Goal: Task Accomplishment & Management: Use online tool/utility

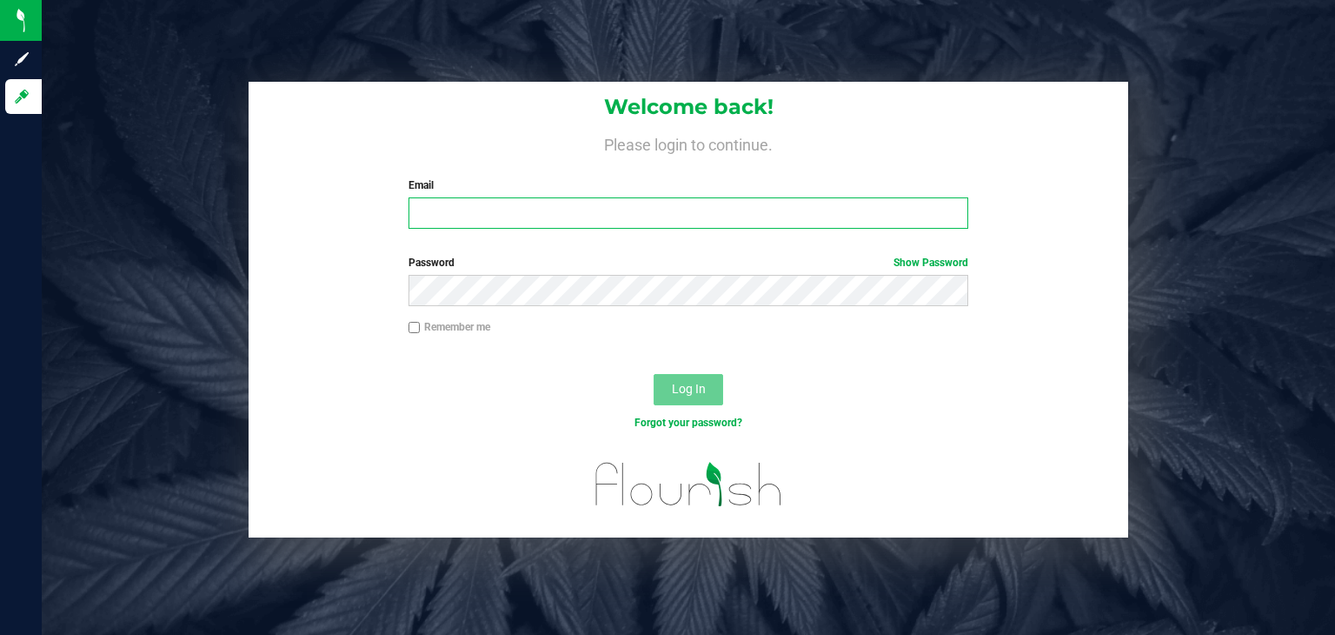
type input "[PERSON_NAME][EMAIL_ADDRESS][DOMAIN_NAME]"
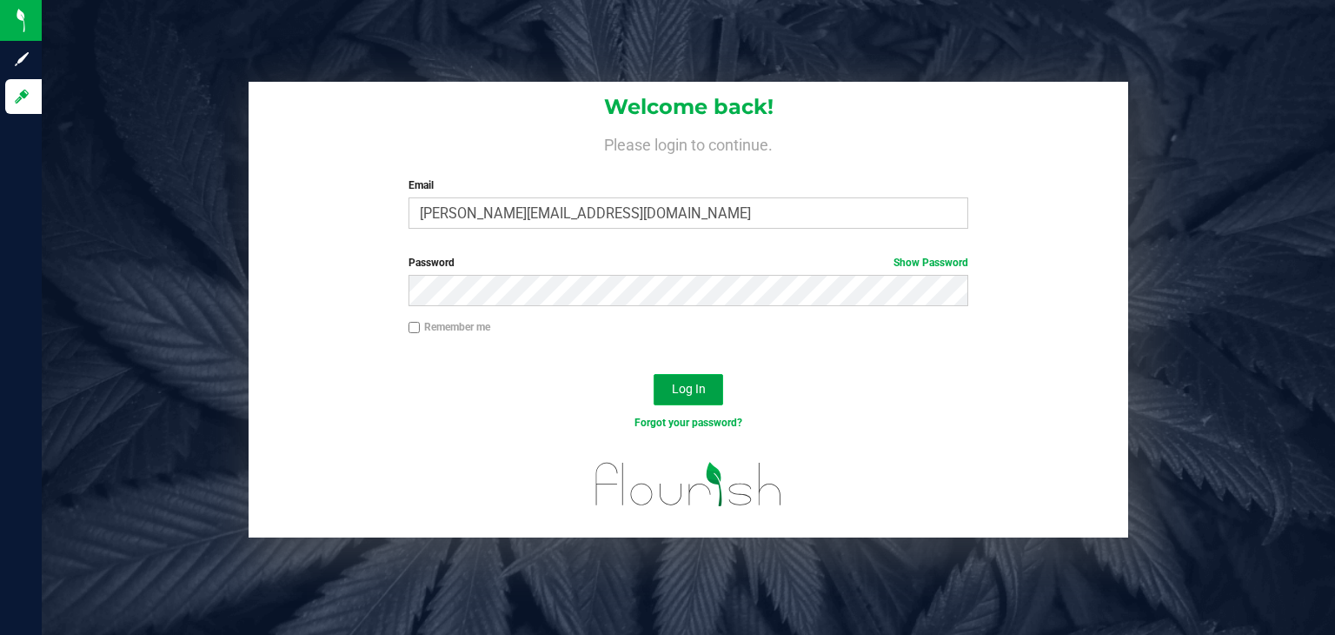
click at [708, 384] on button "Log In" at bounding box center [689, 389] width 70 height 31
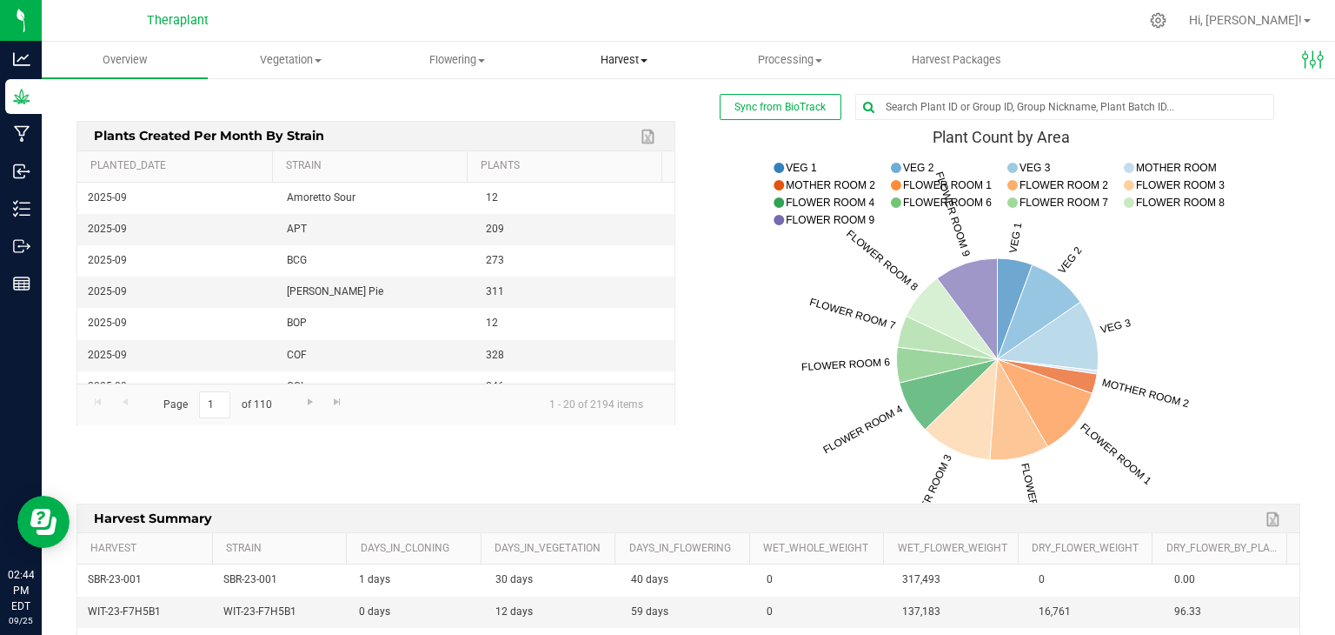
click at [626, 59] on span "Harvest" at bounding box center [624, 60] width 164 height 16
click at [602, 100] on span "Harvests" at bounding box center [589, 104] width 97 height 15
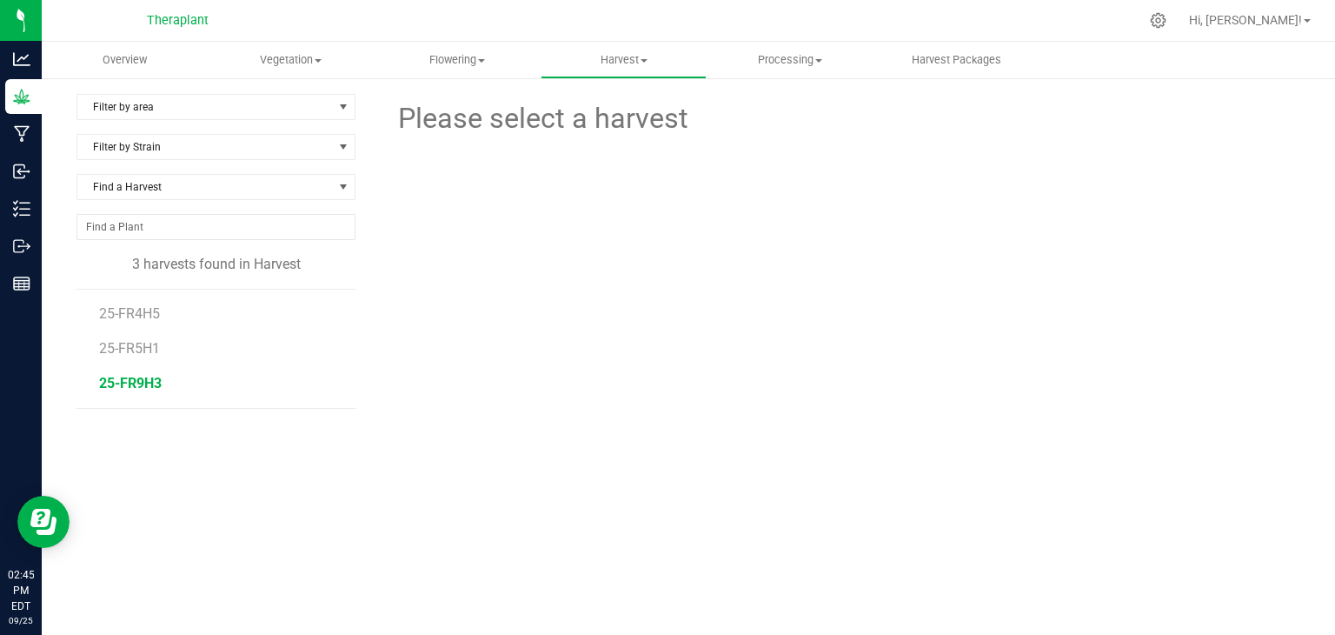
click at [140, 381] on span "25-FR9H3" at bounding box center [130, 383] width 63 height 17
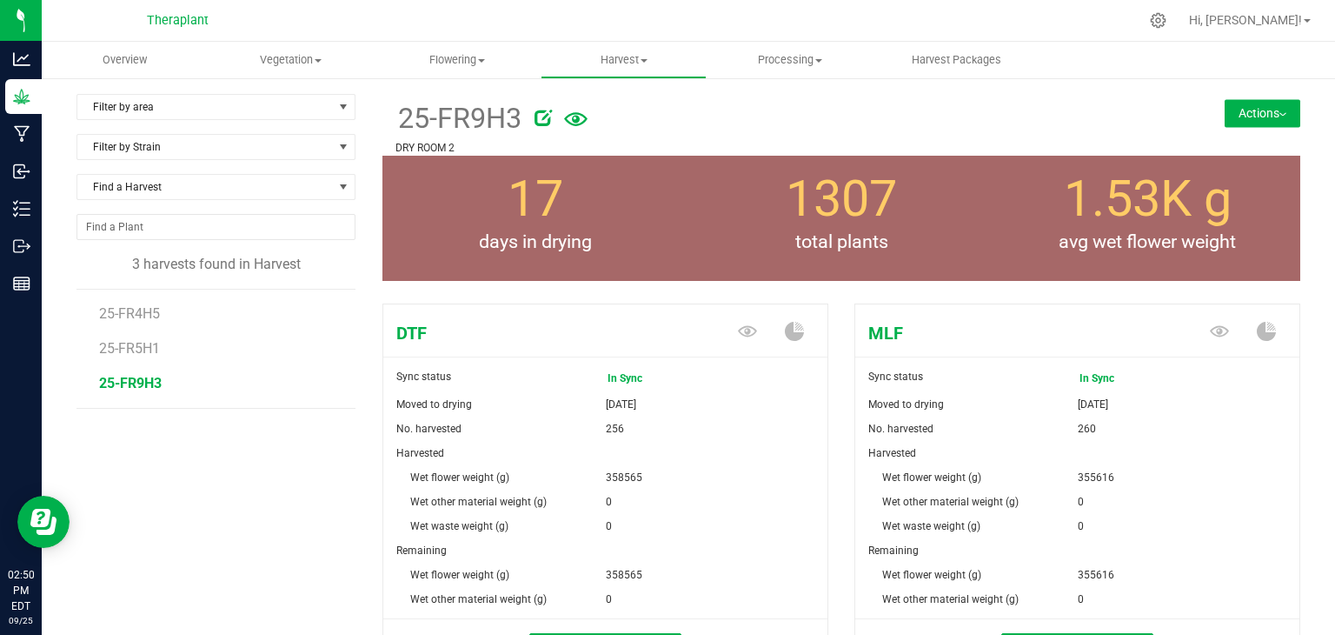
click at [1272, 122] on button "Actions" at bounding box center [1263, 113] width 76 height 28
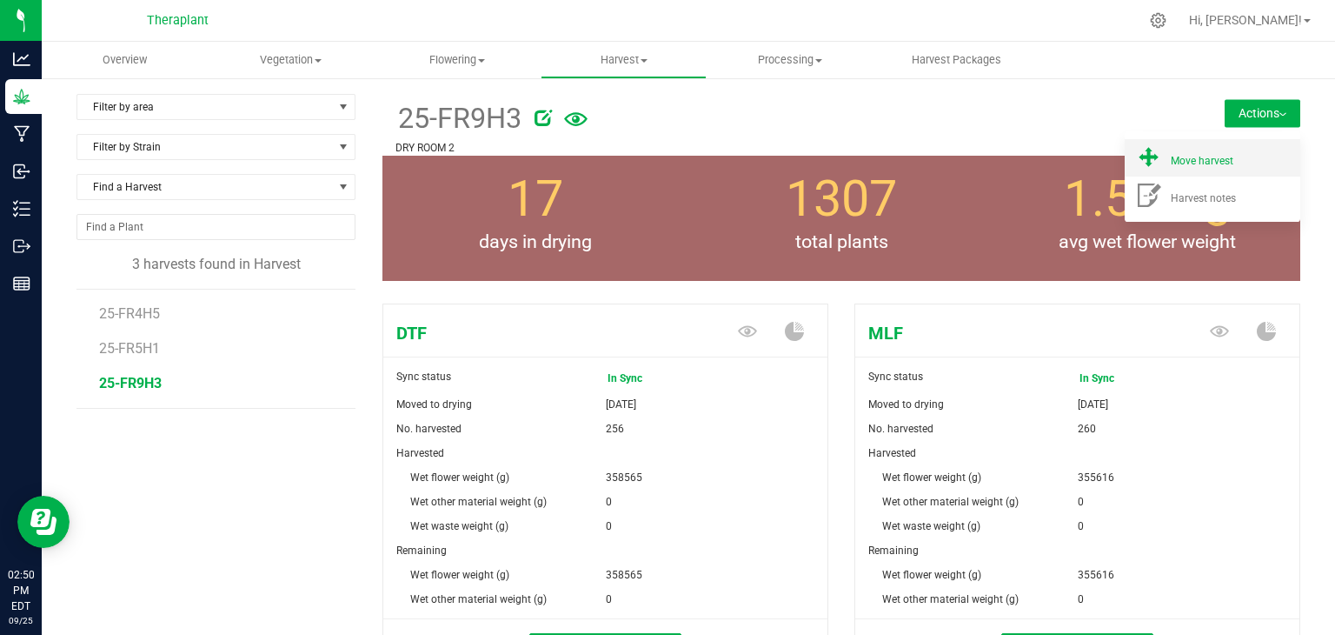
click at [1227, 167] on div "Move harvest" at bounding box center [1230, 158] width 118 height 18
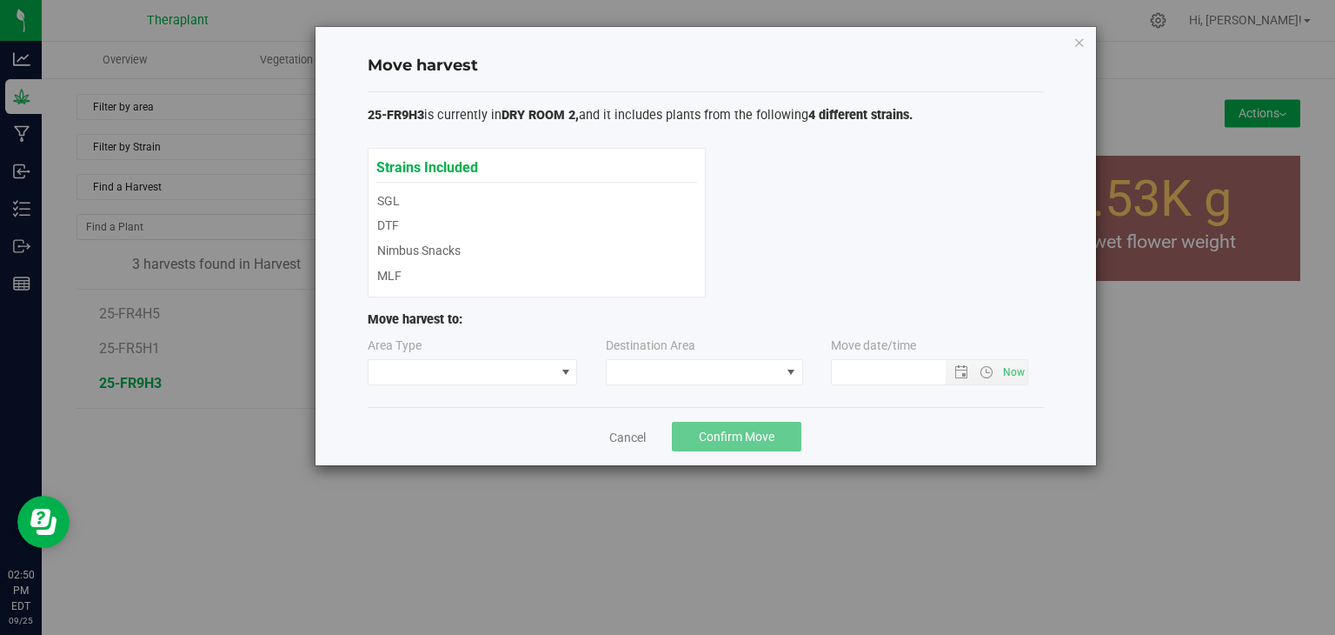
type input "[DATE] 2:50 PM"
click at [441, 370] on span at bounding box center [462, 372] width 187 height 24
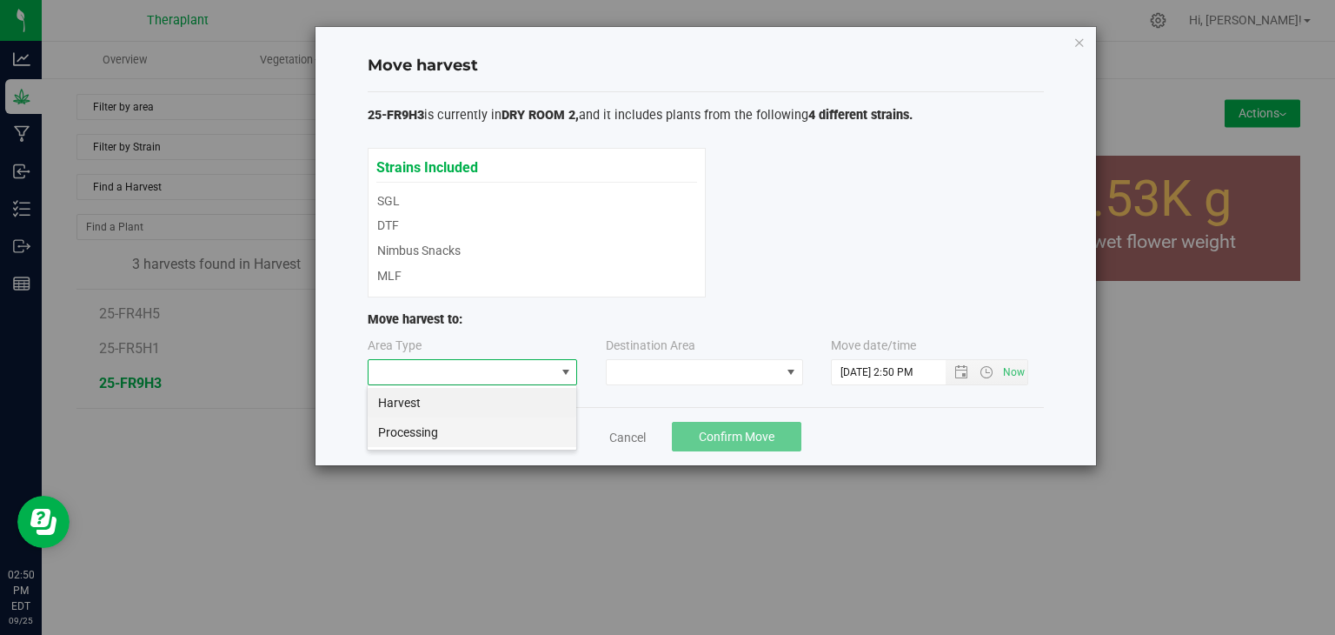
click at [430, 439] on li "Processing" at bounding box center [472, 432] width 209 height 30
click at [657, 380] on span at bounding box center [694, 372] width 174 height 24
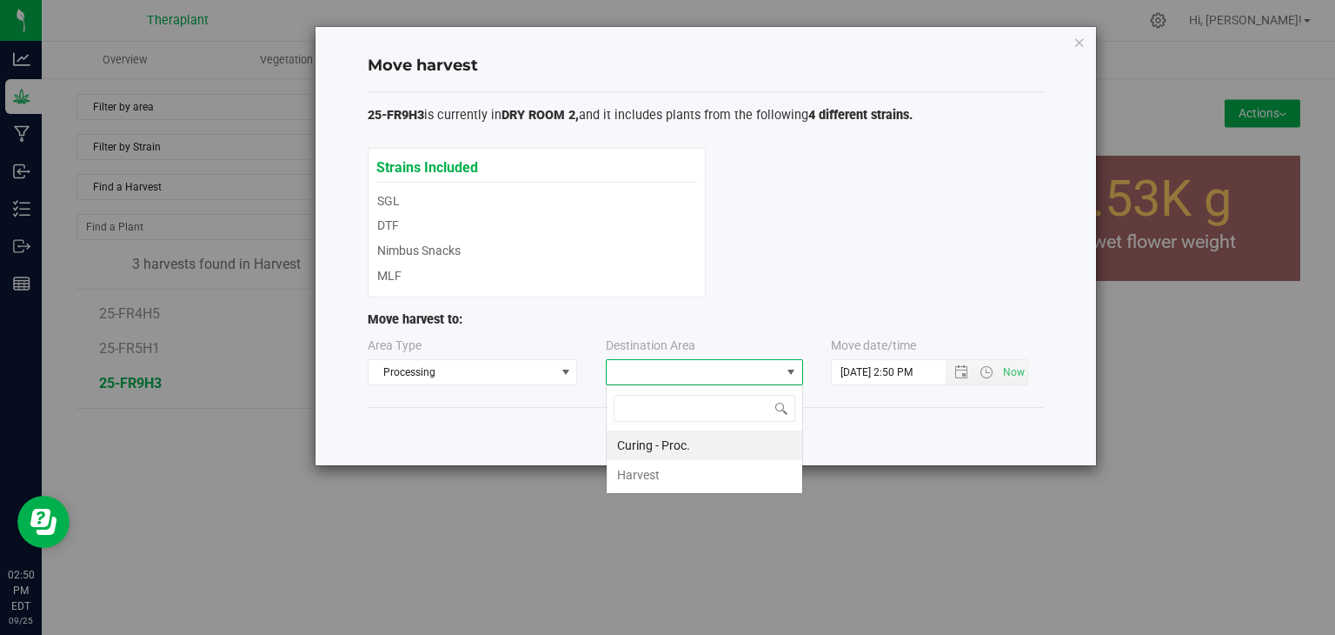
scroll to position [25, 197]
click at [650, 441] on li "Curing - Proc." at bounding box center [705, 445] width 196 height 30
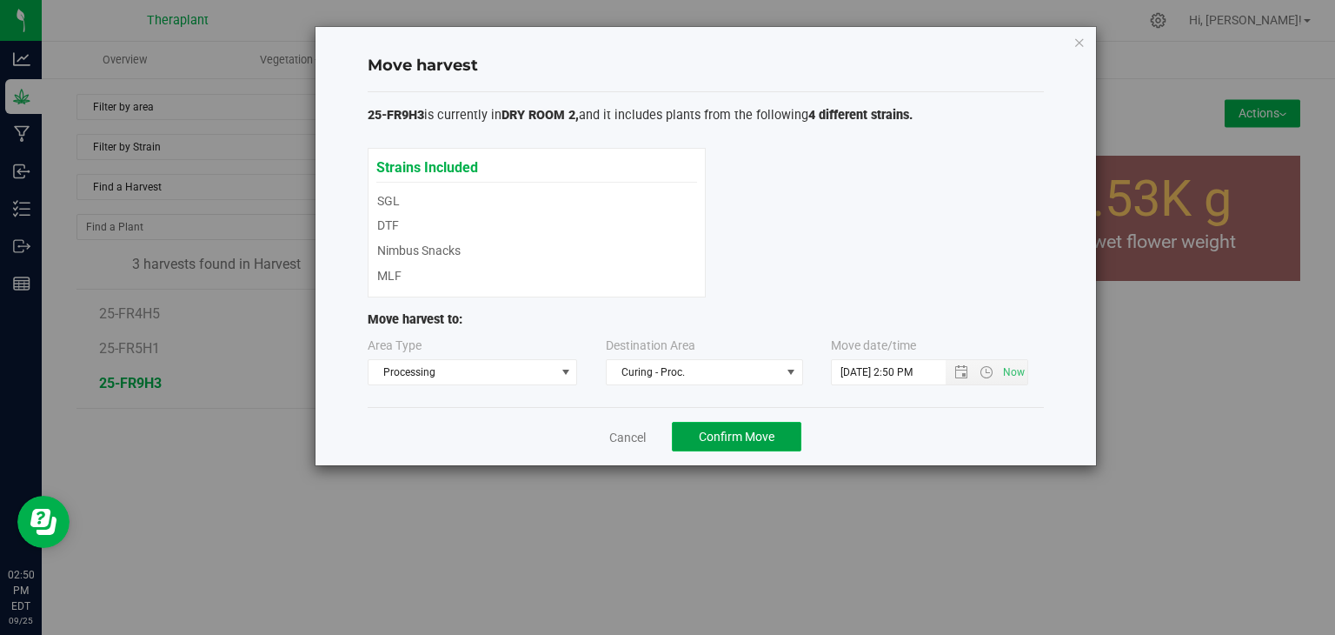
click at [734, 441] on span "Confirm Move" at bounding box center [737, 436] width 76 height 14
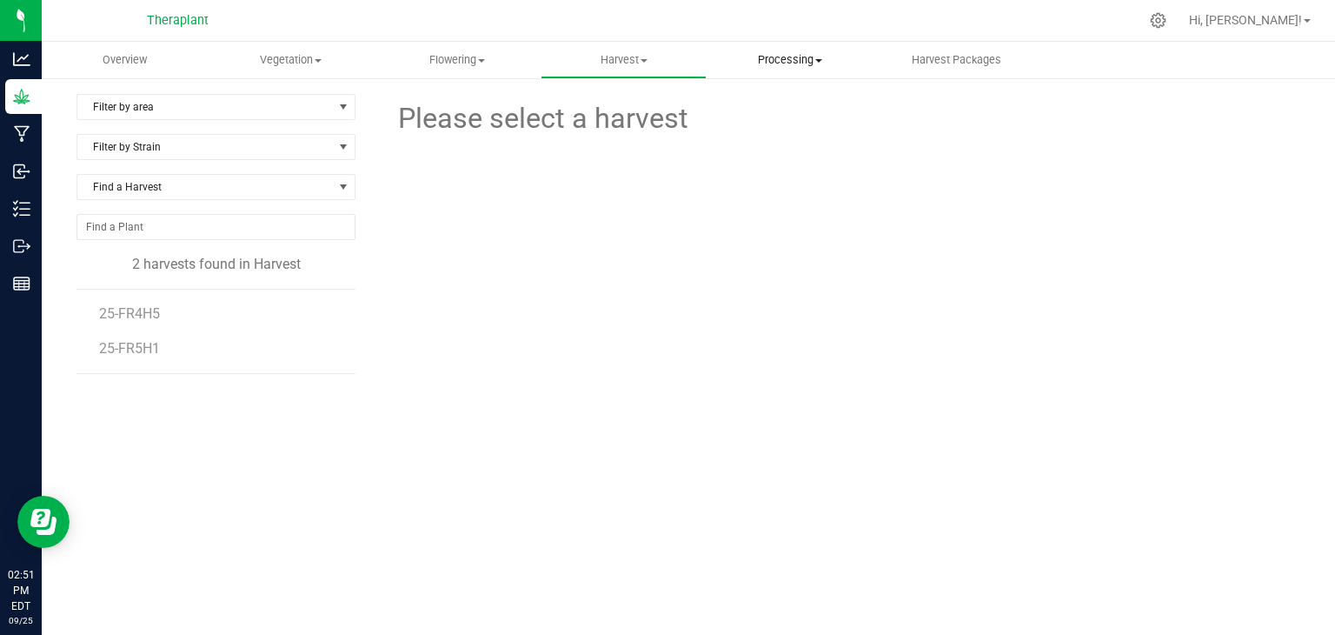
click at [787, 57] on span "Processing" at bounding box center [790, 60] width 164 height 16
click at [788, 126] on span "Processing harvests" at bounding box center [787, 125] width 161 height 15
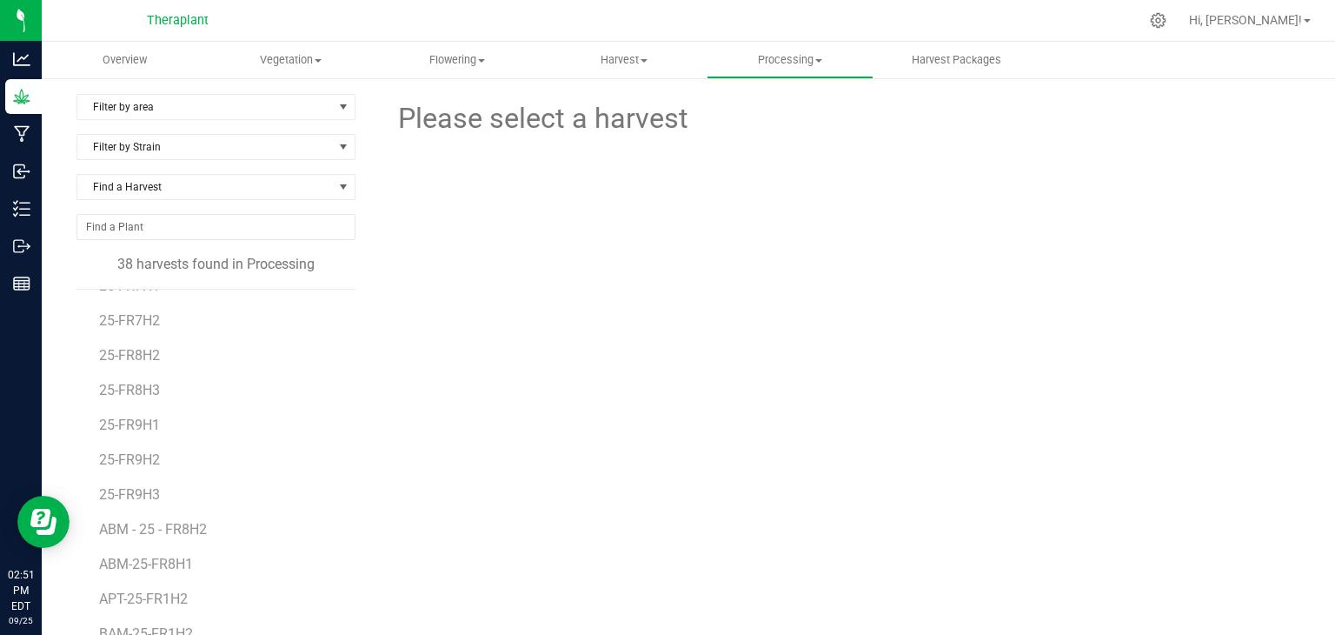
scroll to position [343, 0]
click at [136, 503] on li "ABM - 25 - FR8H2" at bounding box center [221, 520] width 244 height 35
click at [136, 496] on span "25-FR9H3" at bounding box center [130, 492] width 63 height 17
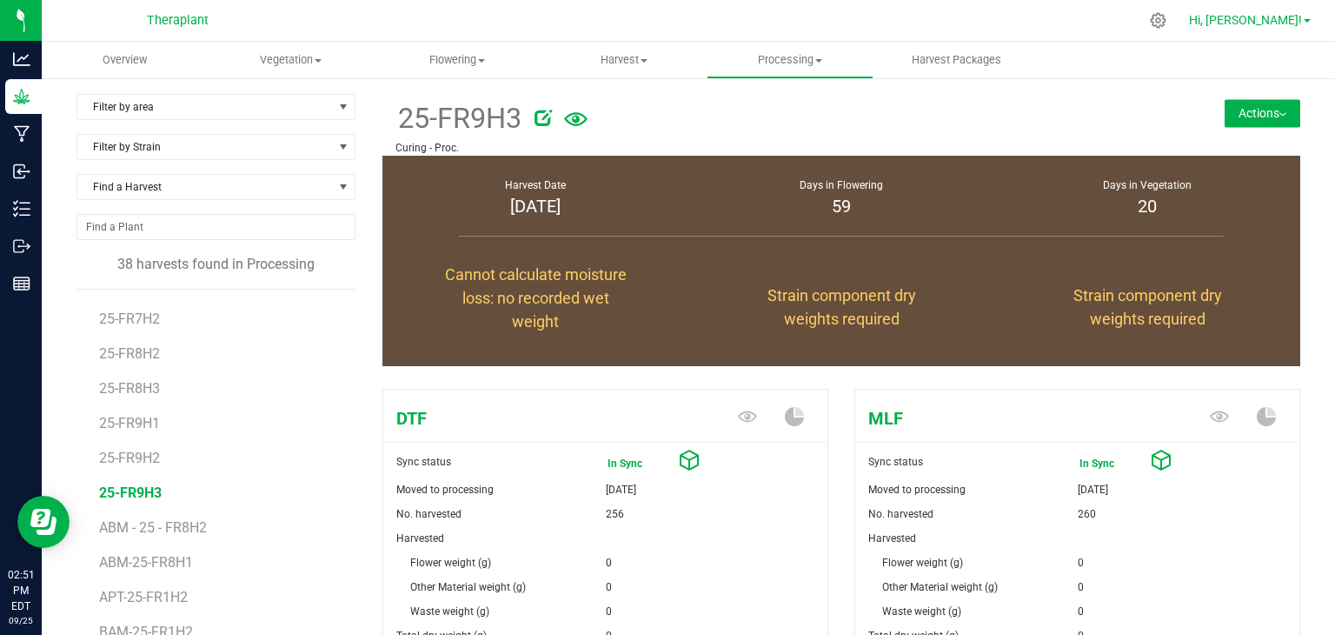
click at [1294, 22] on span "Hi, [PERSON_NAME]!" at bounding box center [1245, 20] width 113 height 14
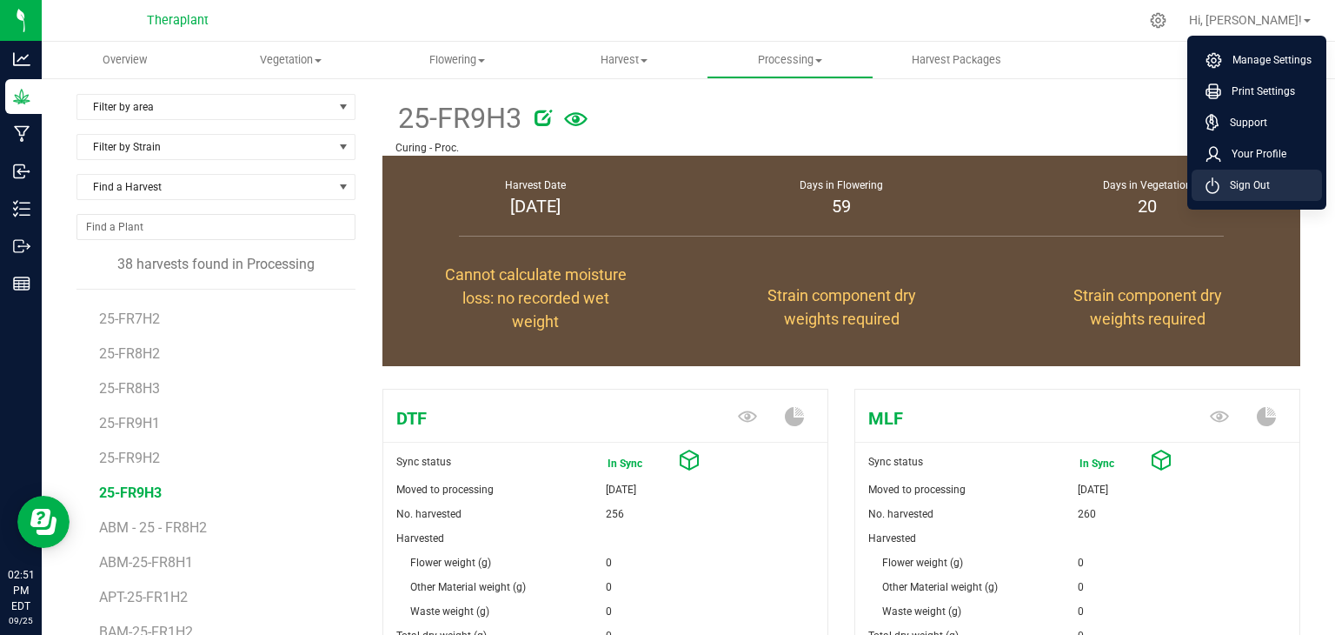
click at [1247, 182] on span "Sign Out" at bounding box center [1245, 184] width 50 height 17
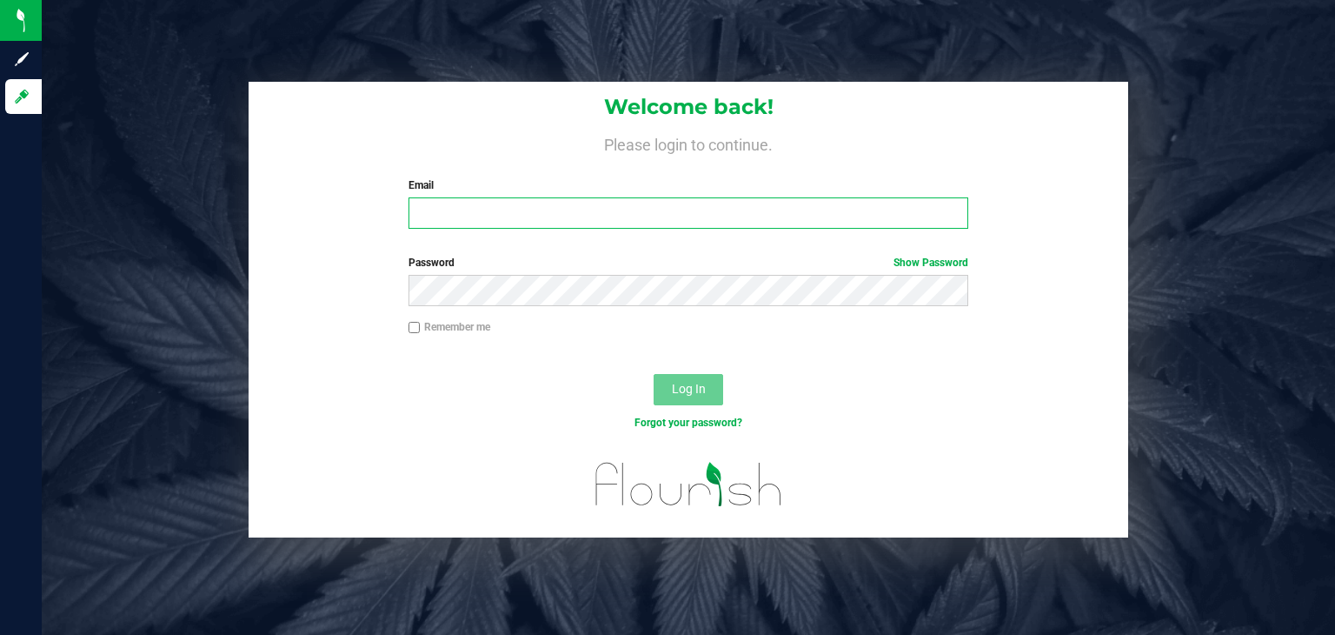
type input "[PERSON_NAME][EMAIL_ADDRESS][DOMAIN_NAME]"
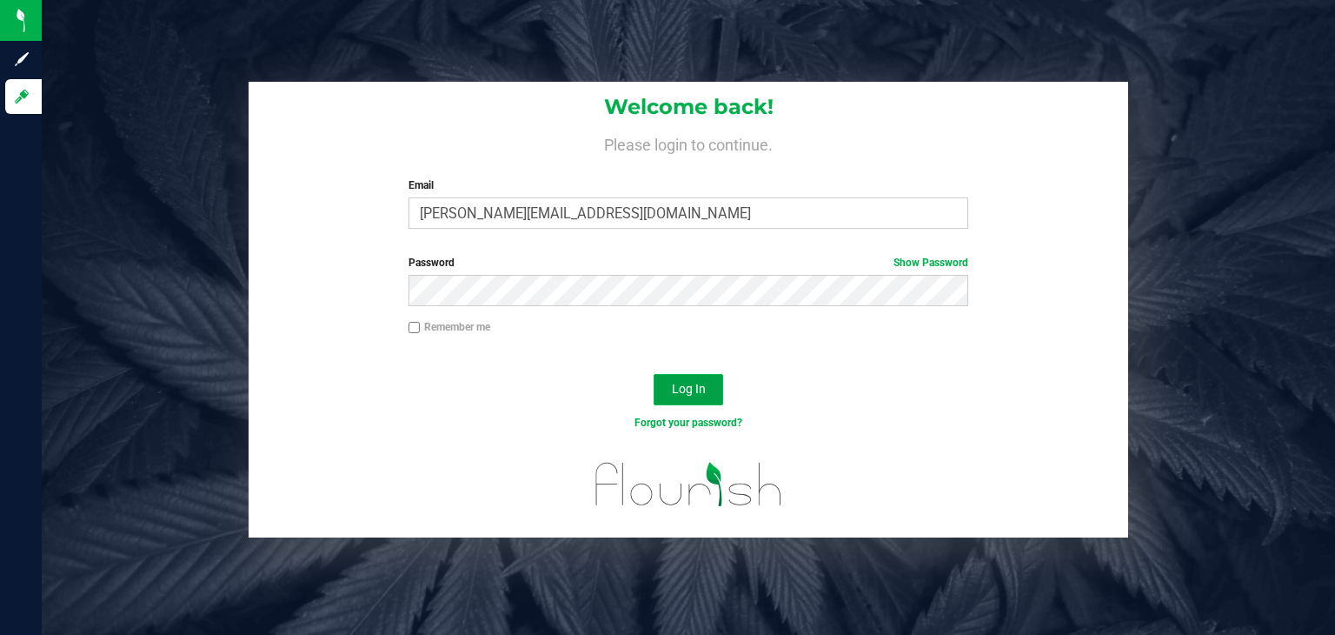
click at [681, 402] on button "Log In" at bounding box center [689, 389] width 70 height 31
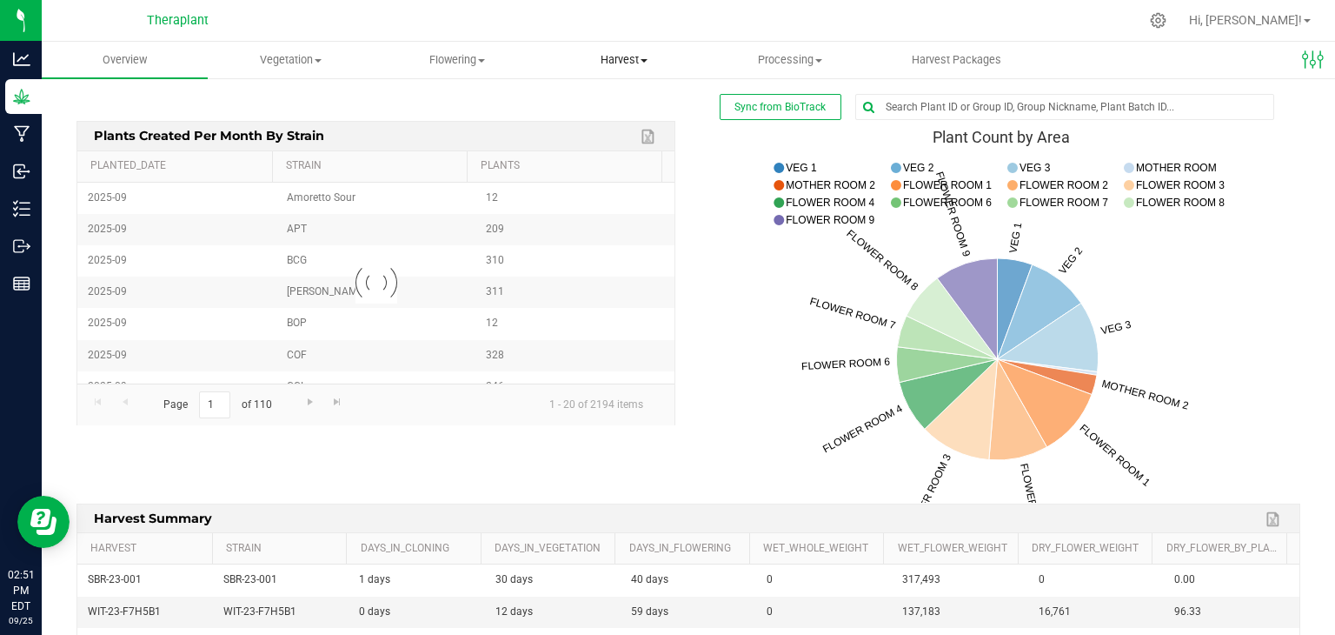
click at [620, 59] on span "Harvest" at bounding box center [624, 60] width 164 height 16
click at [620, 102] on span "Harvests" at bounding box center [589, 104] width 97 height 15
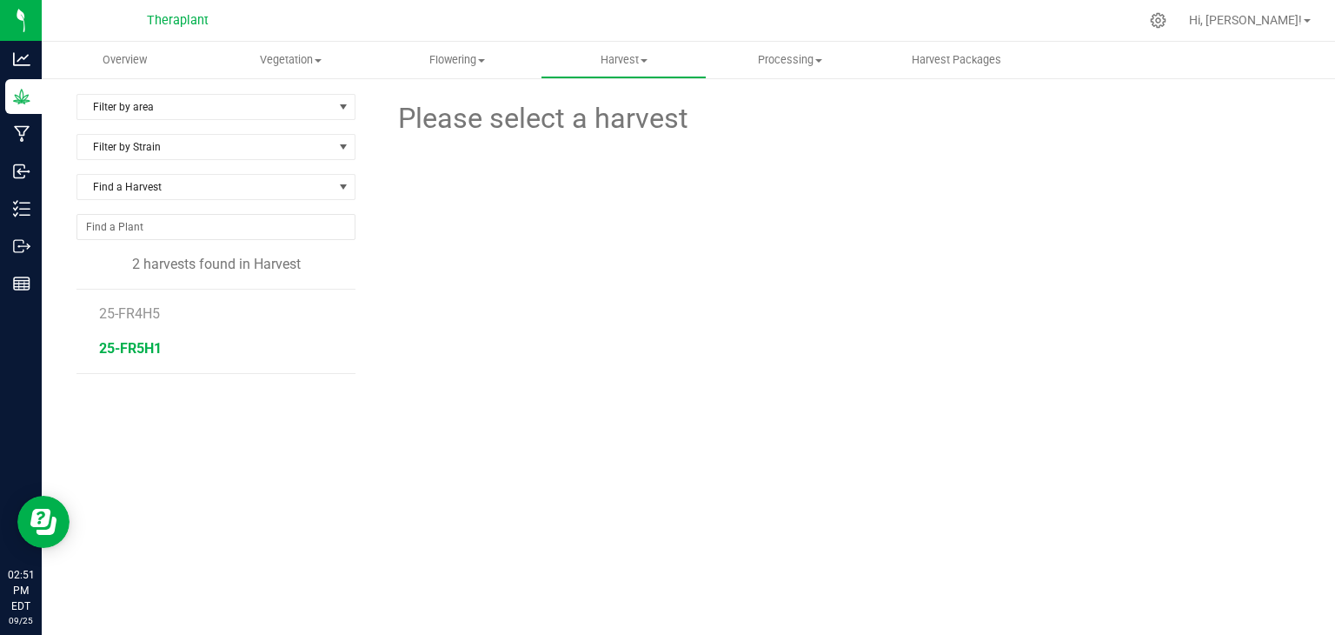
click at [131, 350] on span "25-FR5H1" at bounding box center [130, 348] width 63 height 17
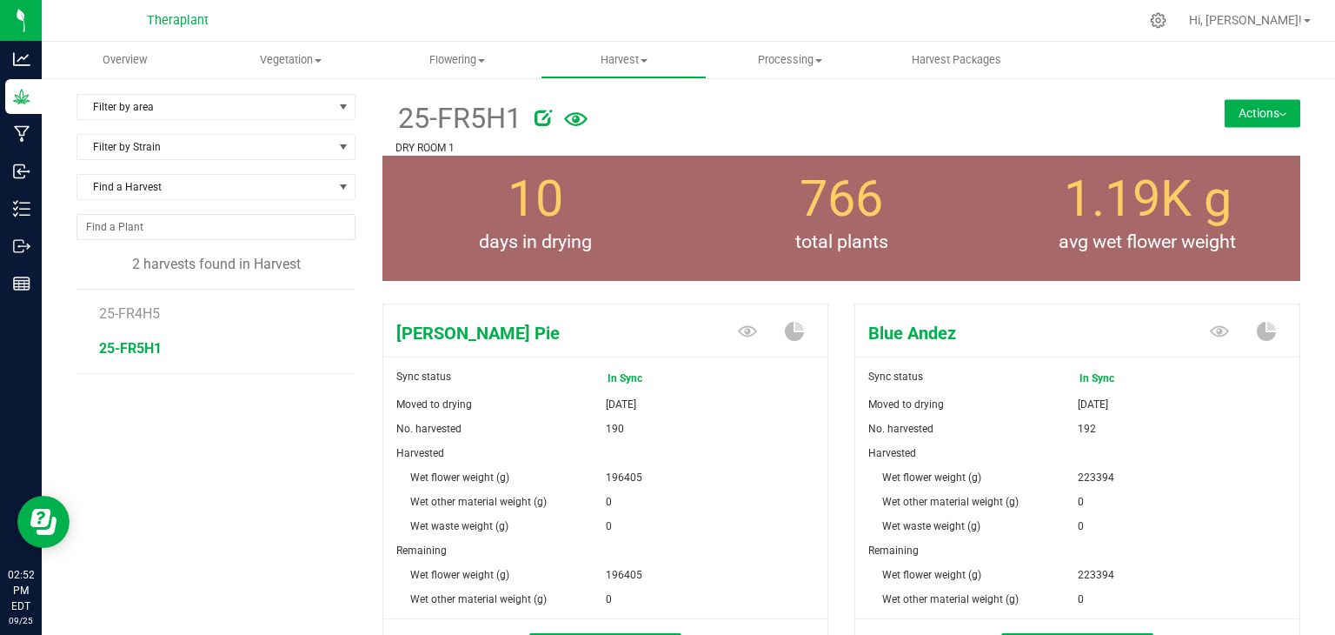
click at [1234, 108] on button "Actions" at bounding box center [1263, 113] width 76 height 28
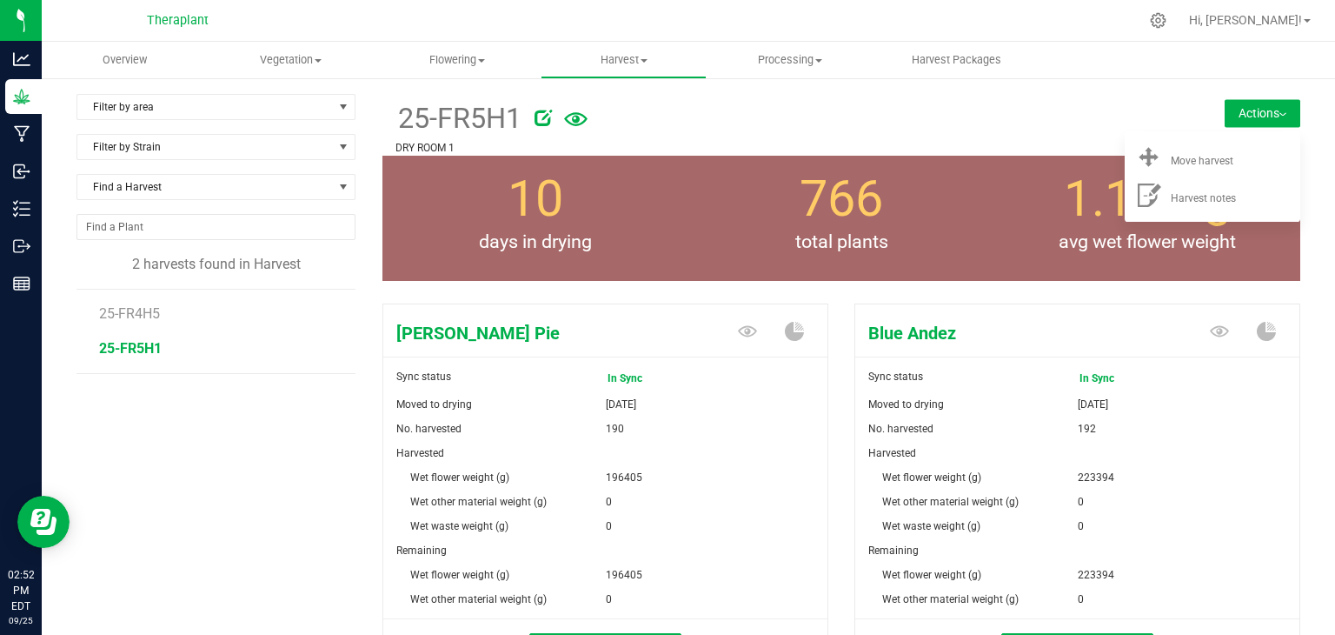
click at [862, 106] on div at bounding box center [841, 114] width 613 height 35
click at [776, 53] on span "Processing" at bounding box center [790, 60] width 164 height 16
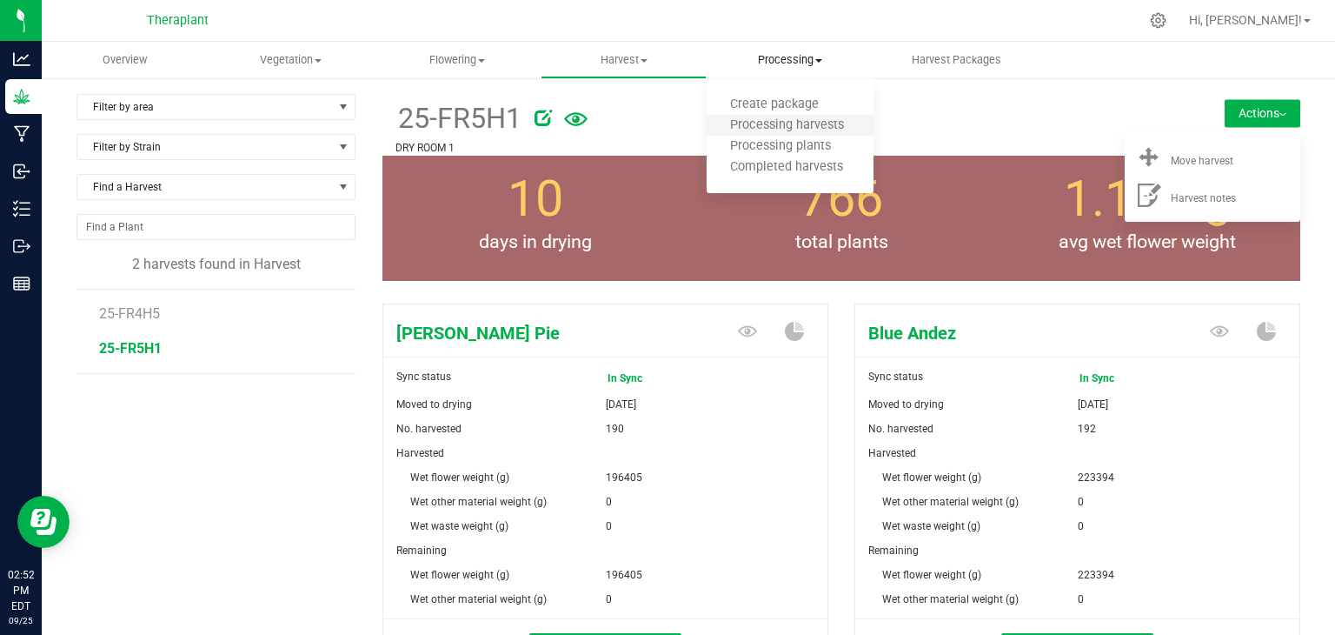
click at [772, 135] on li "Processing harvests" at bounding box center [790, 126] width 166 height 21
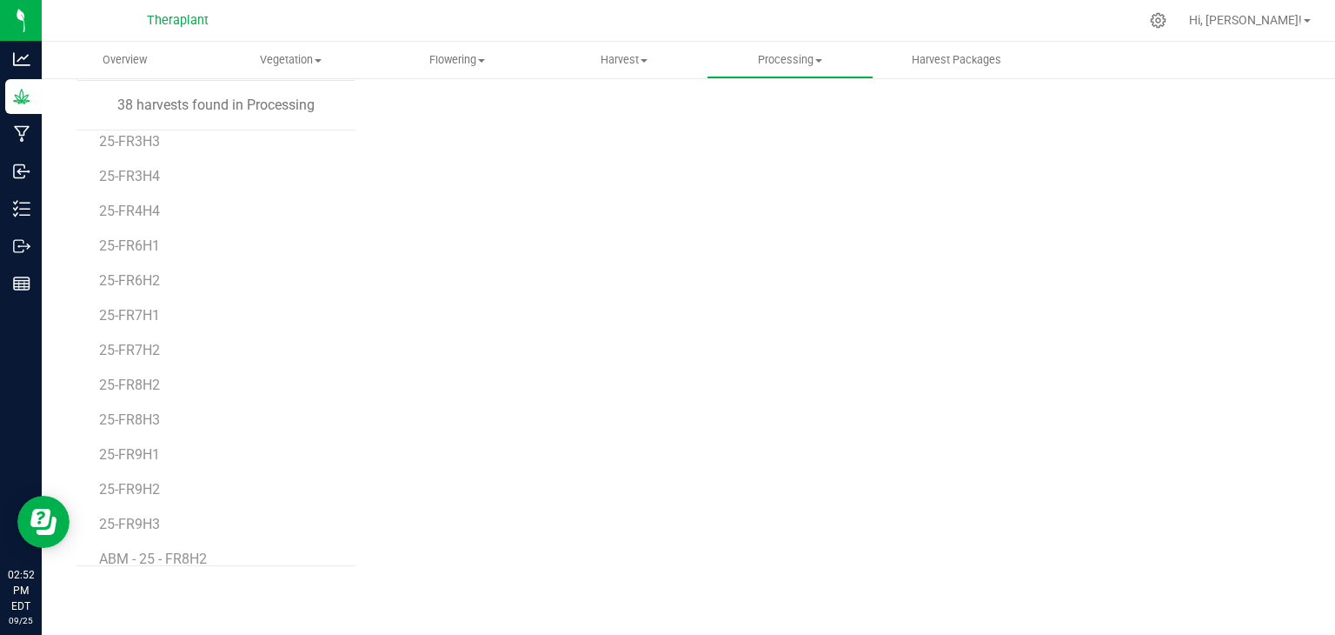
scroll to position [291, 0]
click at [156, 387] on span "25-FR9H3" at bounding box center [130, 384] width 63 height 17
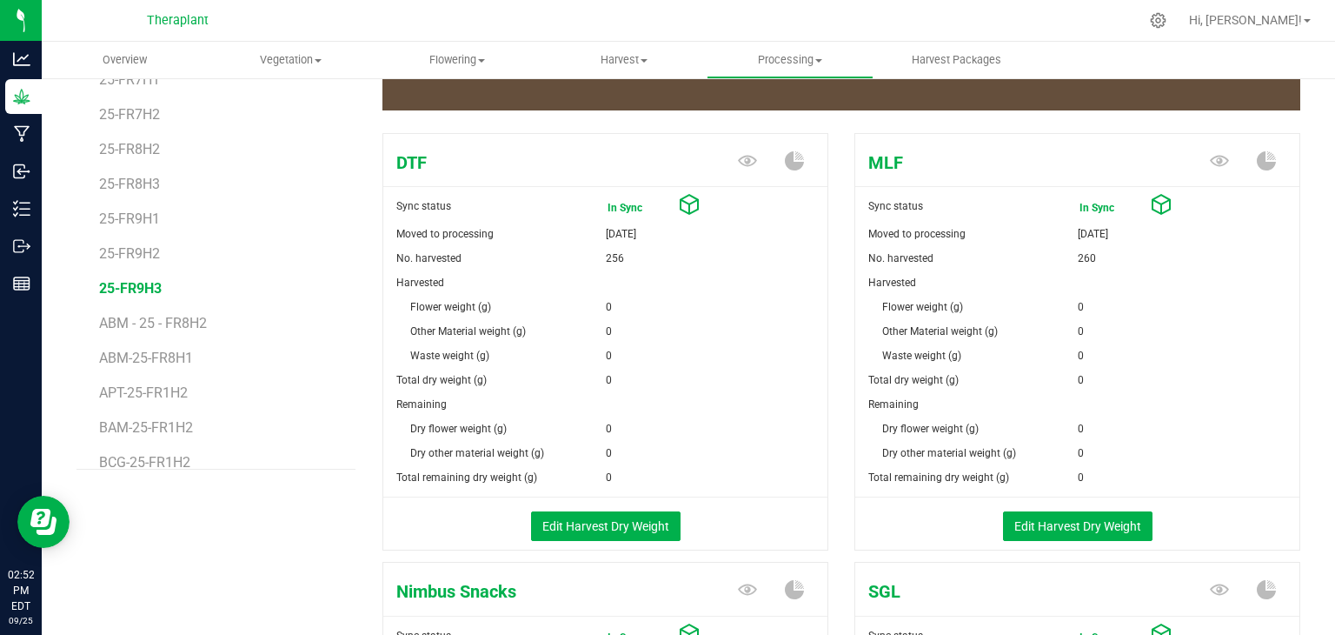
scroll to position [256, 0]
click at [539, 523] on button "Edit Harvest Dry Weight" at bounding box center [606, 525] width 150 height 30
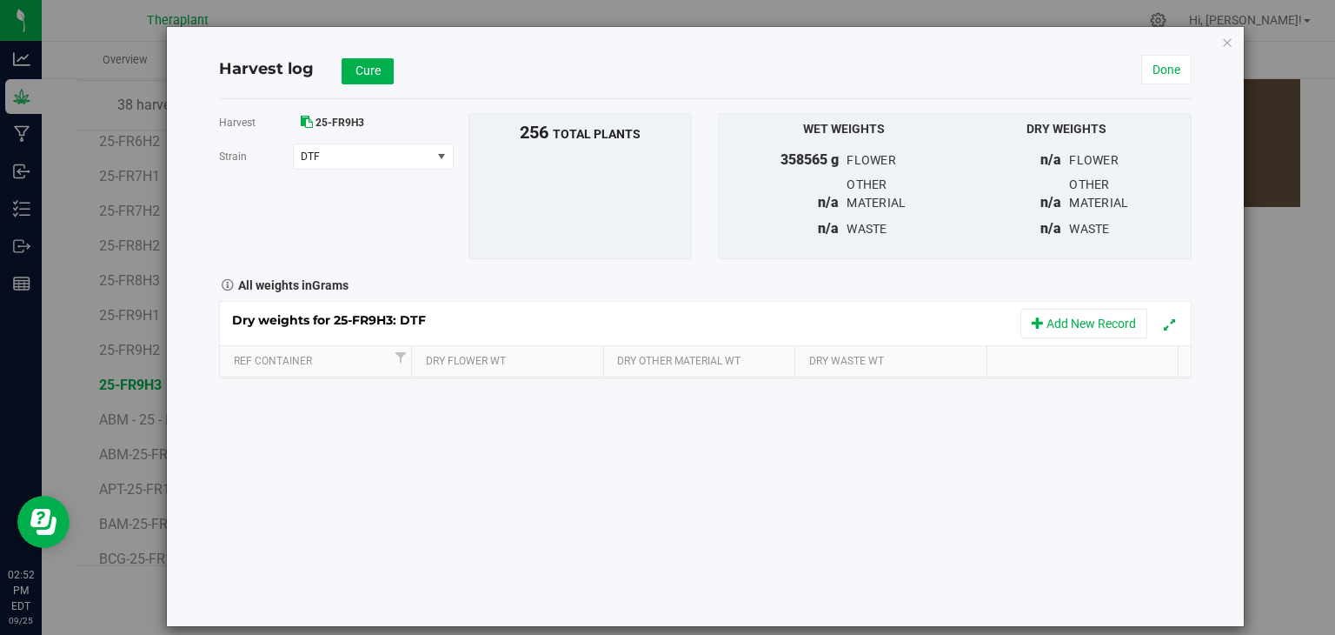
scroll to position [256, 0]
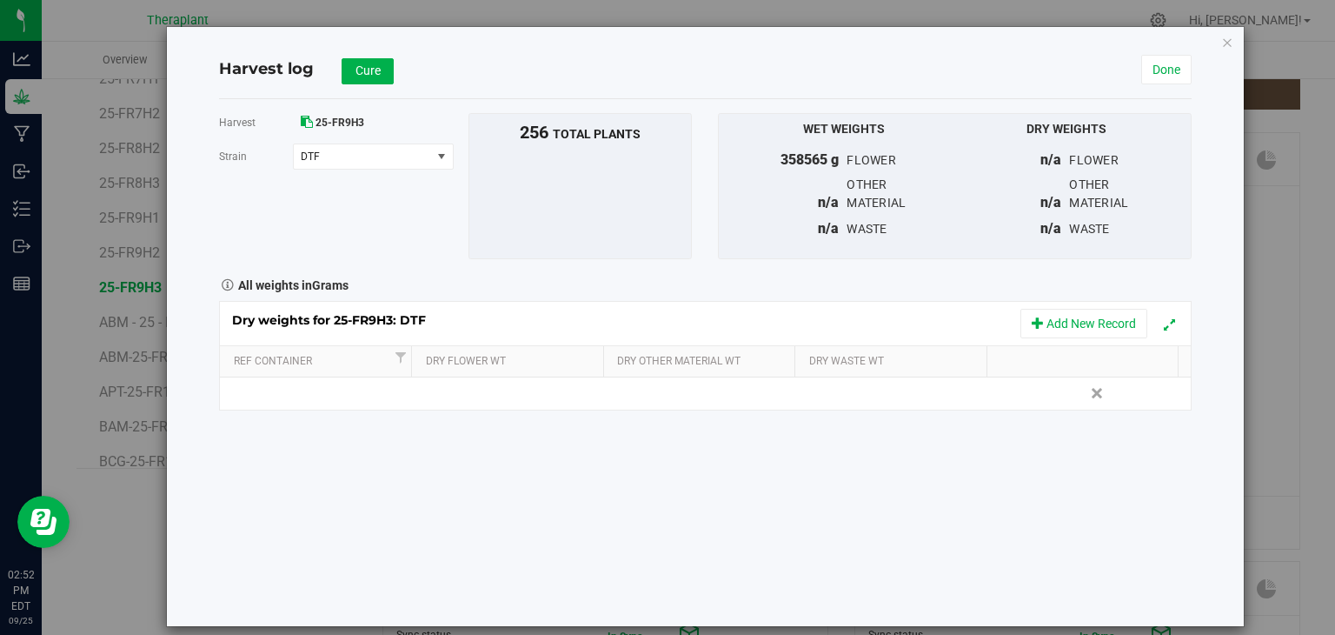
click at [1209, 46] on div "Harvest log Cure Done Harvest 25-FR9H3 Strain DTF Select strain DTF MLF Nimbus …" at bounding box center [705, 326] width 1077 height 599
click at [1222, 44] on icon "button" at bounding box center [1228, 41] width 12 height 21
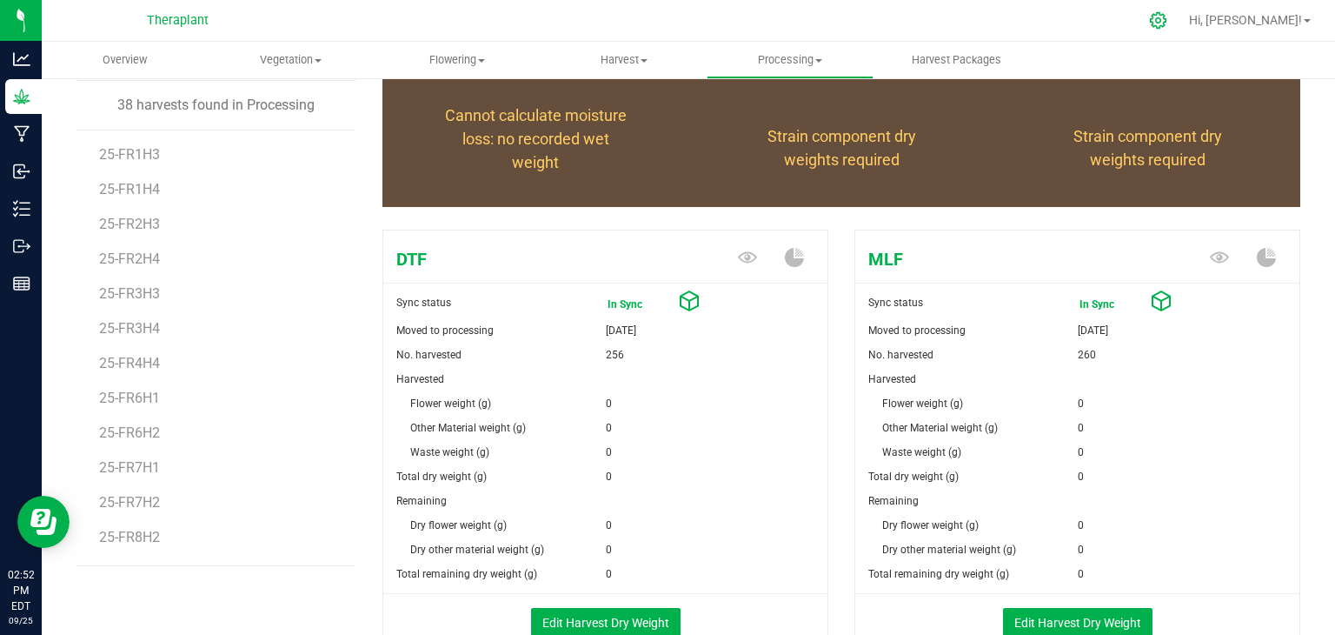
scroll to position [256, 0]
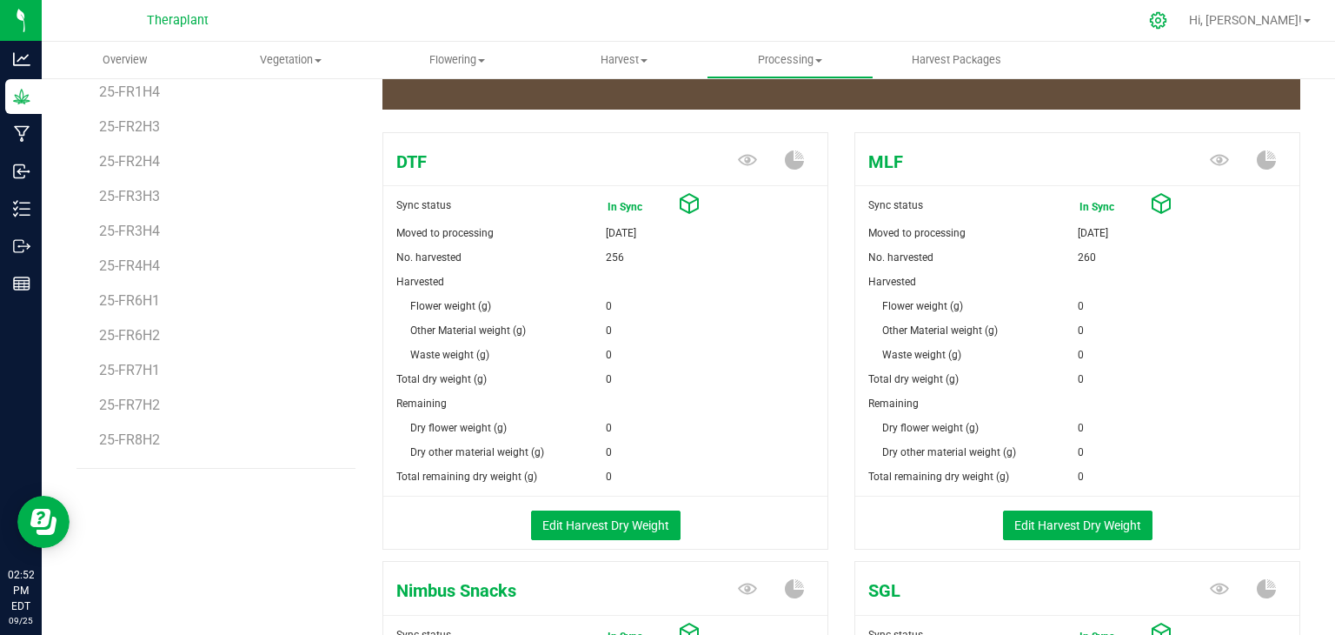
click at [1168, 21] on icon at bounding box center [1158, 20] width 18 height 18
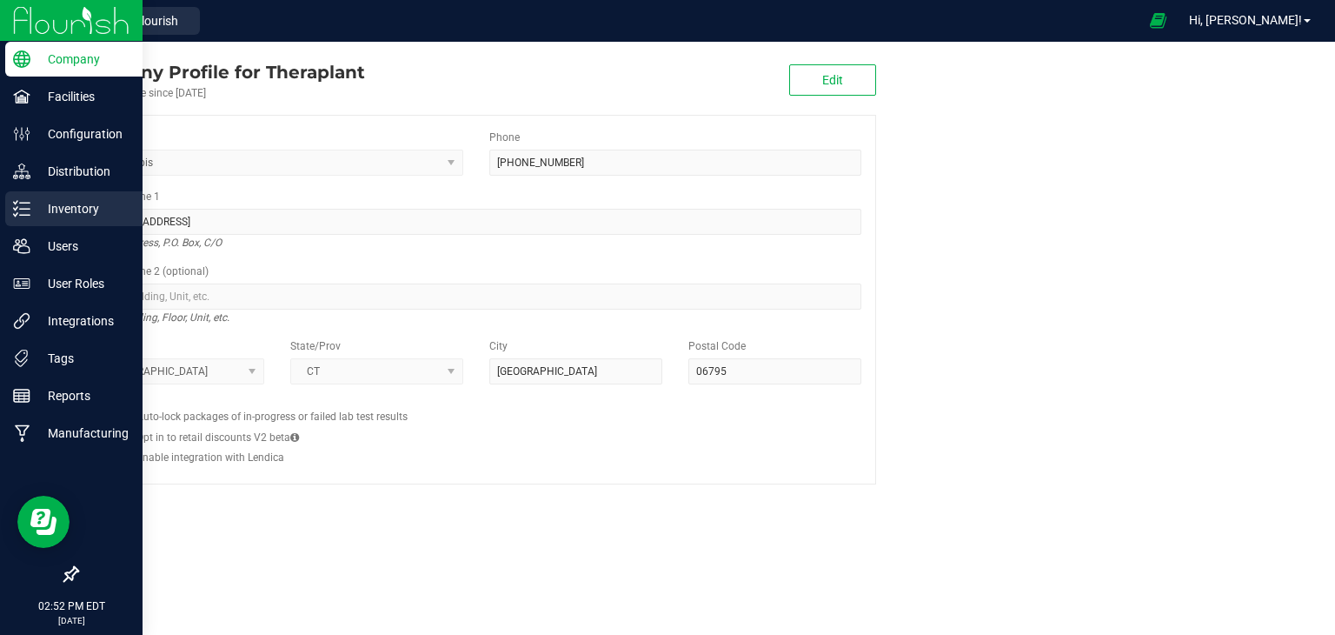
click at [101, 217] on p "Inventory" at bounding box center [82, 208] width 104 height 21
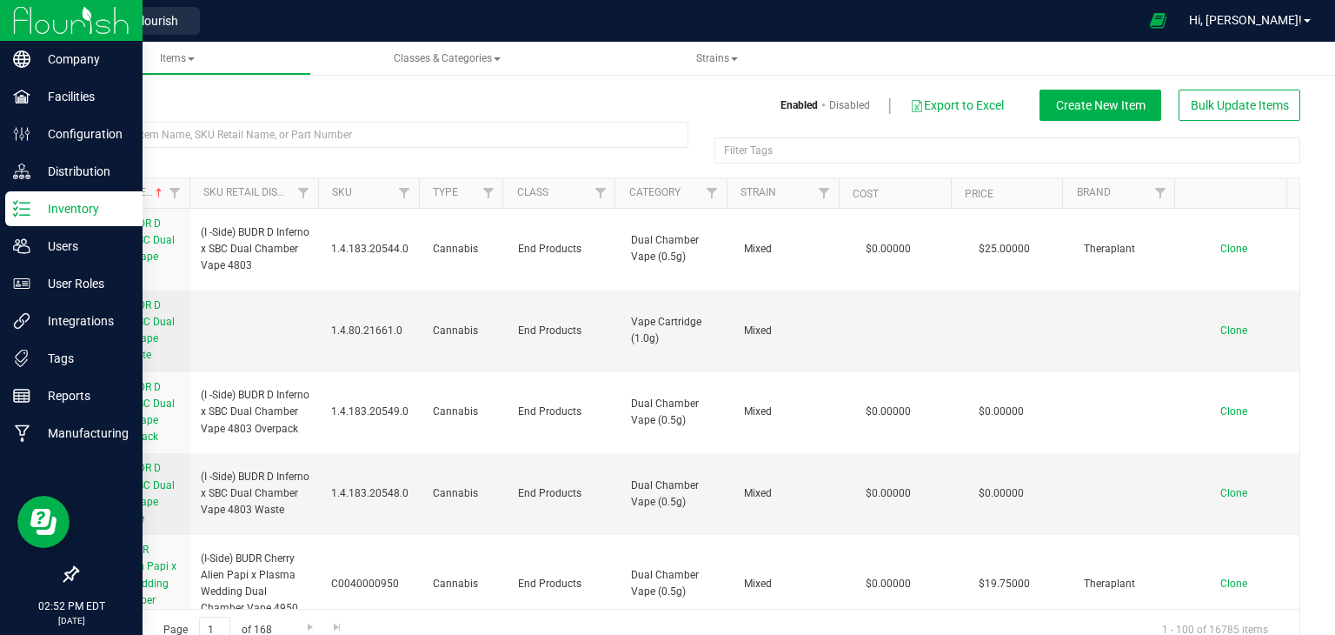
click at [51, 26] on img at bounding box center [71, 20] width 117 height 41
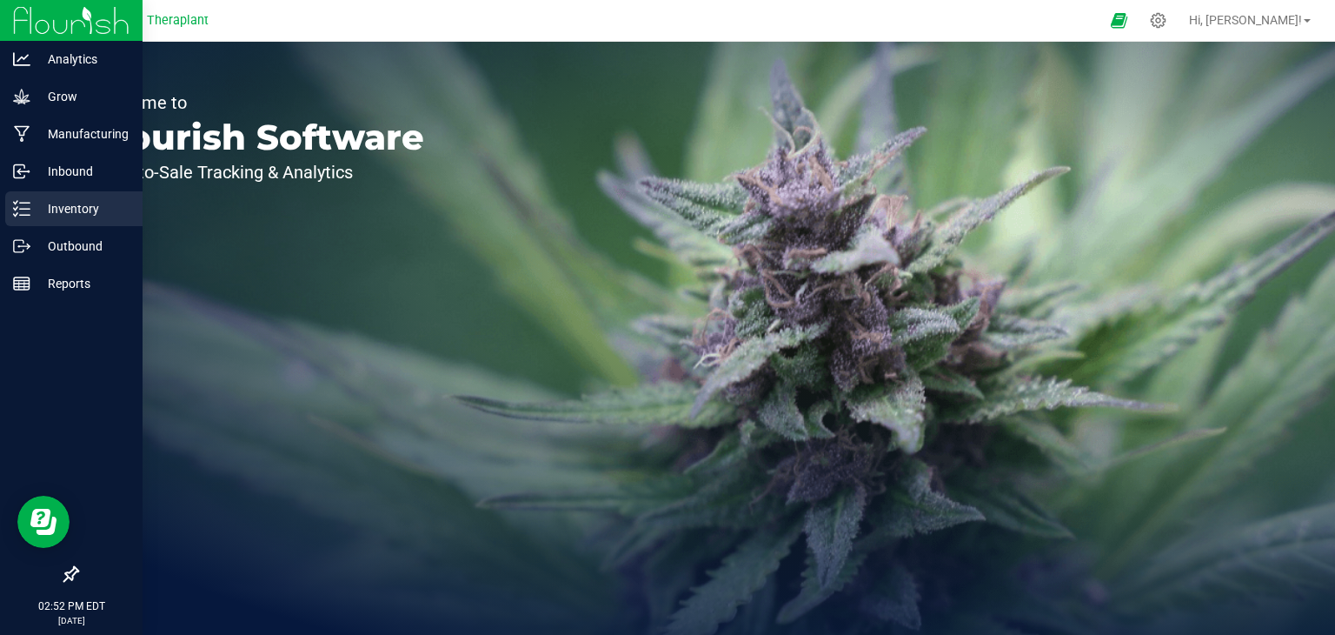
click at [103, 212] on p "Inventory" at bounding box center [82, 208] width 104 height 21
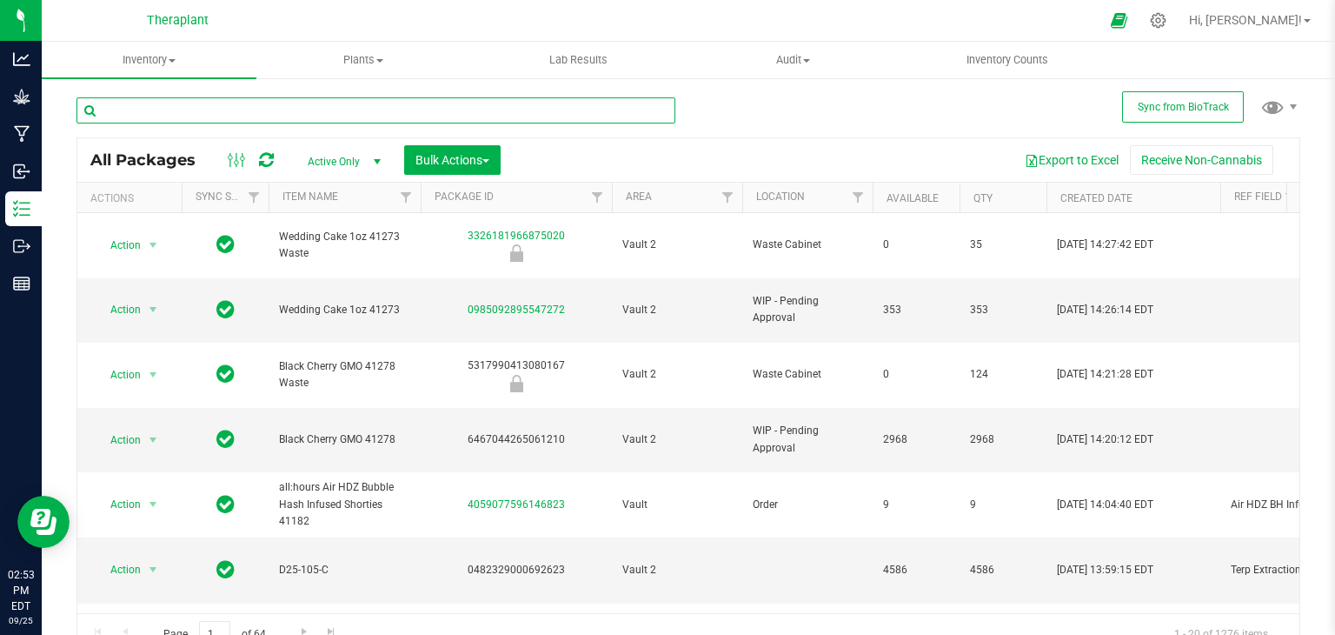
click at [242, 110] on input "text" at bounding box center [376, 110] width 599 height 26
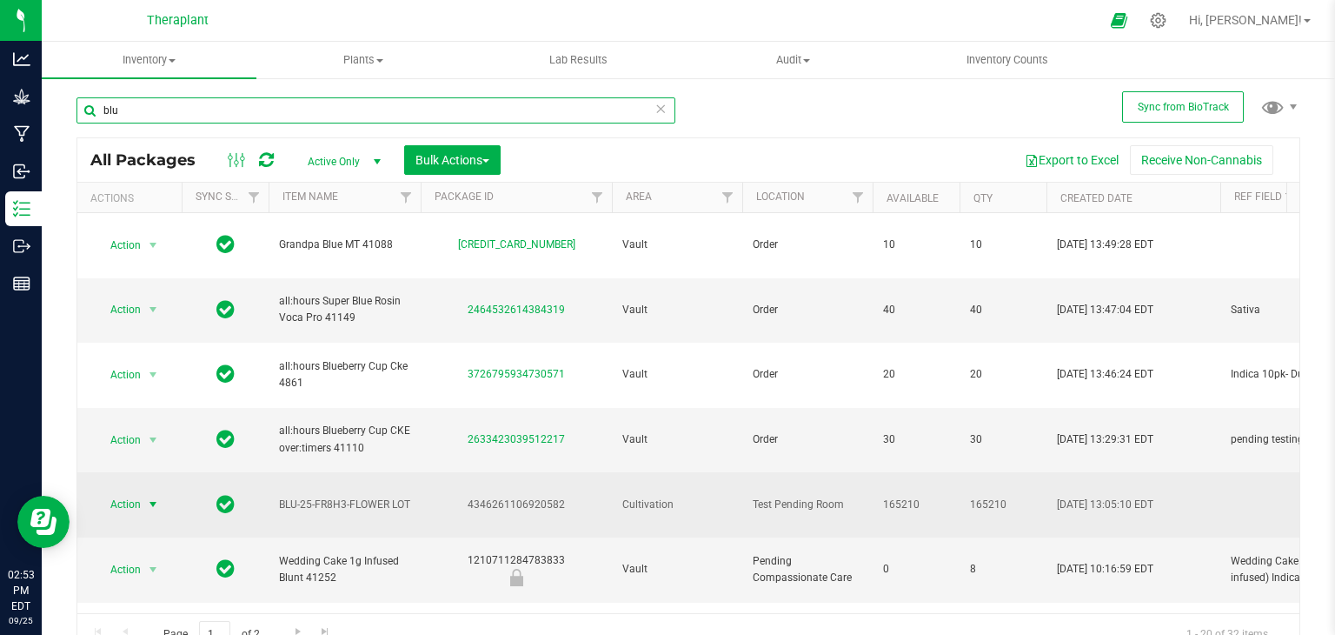
type input "blu"
click at [154, 497] on span "select" at bounding box center [153, 504] width 14 height 14
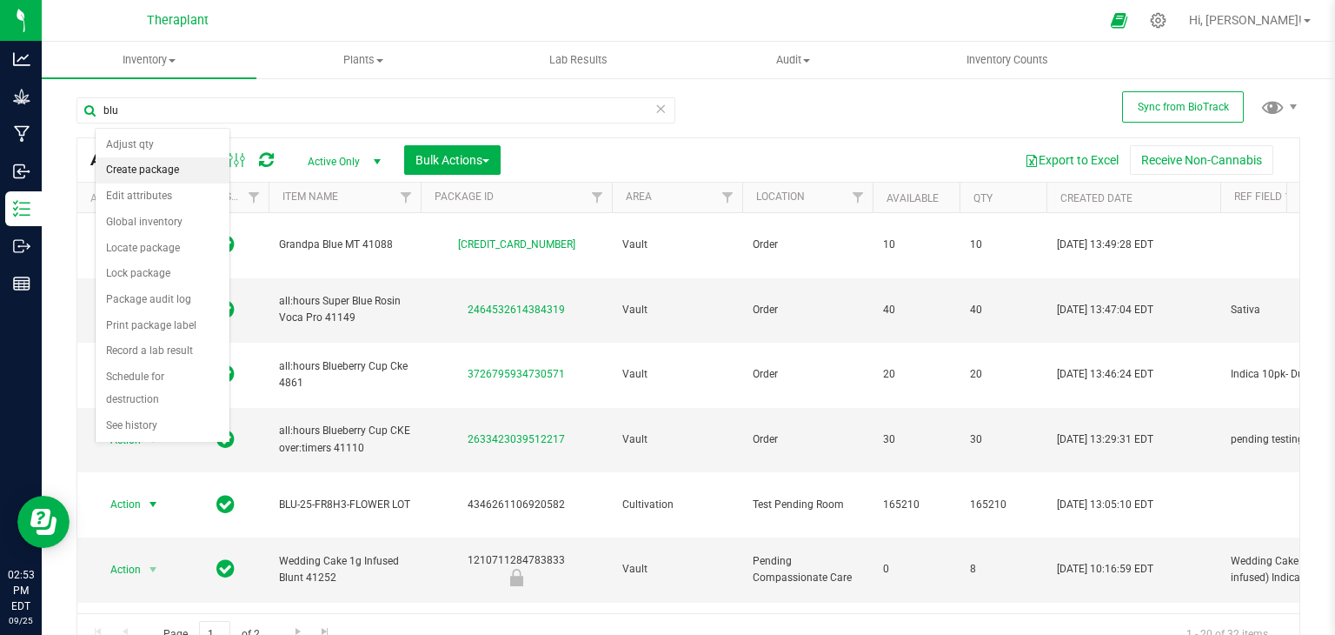
click at [156, 176] on li "Create package" at bounding box center [163, 170] width 134 height 26
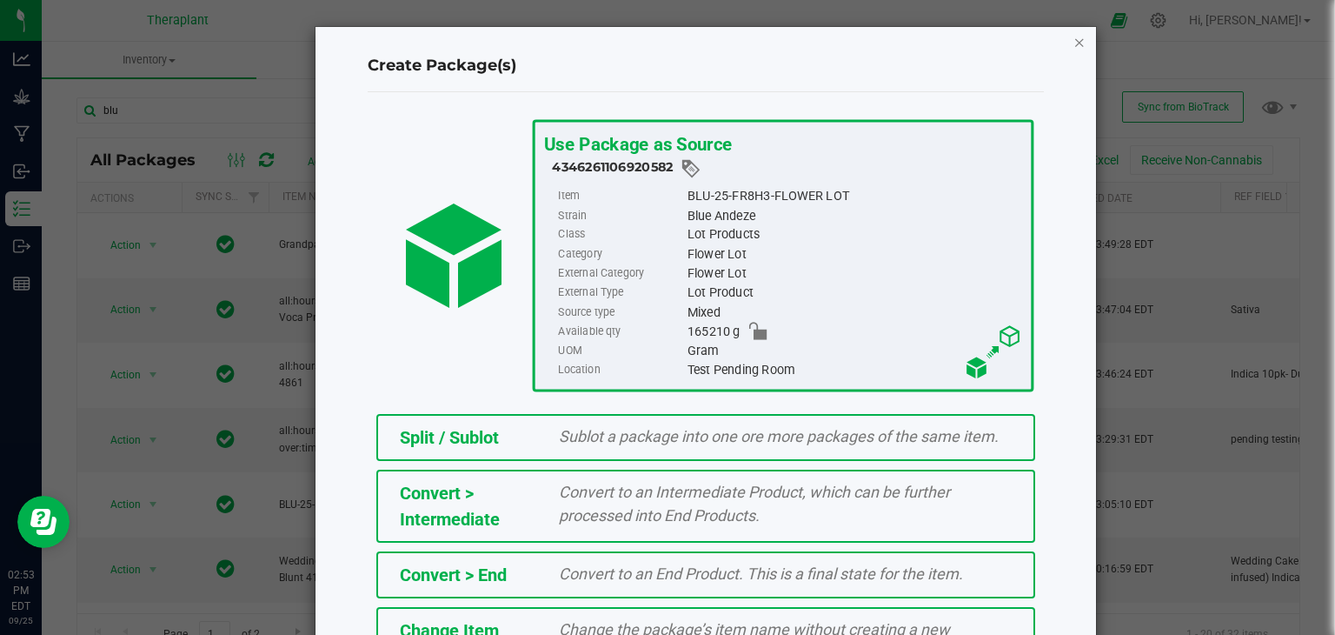
click at [1075, 43] on icon "button" at bounding box center [1080, 41] width 12 height 21
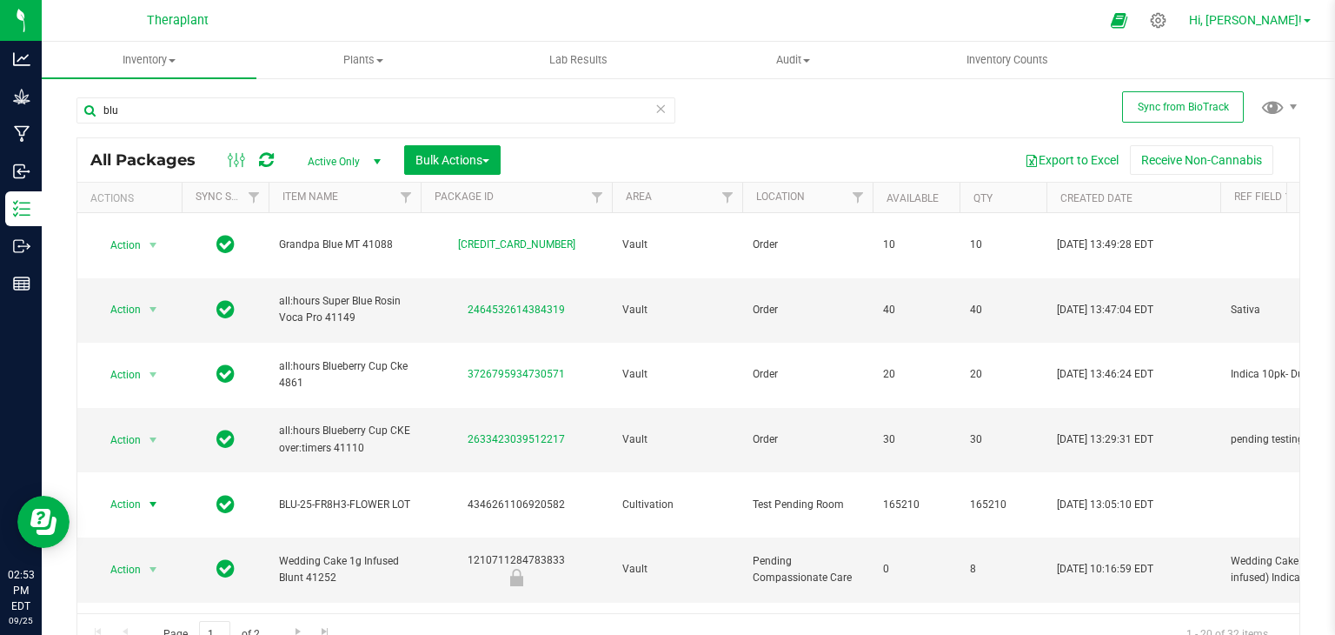
click at [1303, 12] on link "Hi, [PERSON_NAME]!" at bounding box center [1250, 20] width 136 height 18
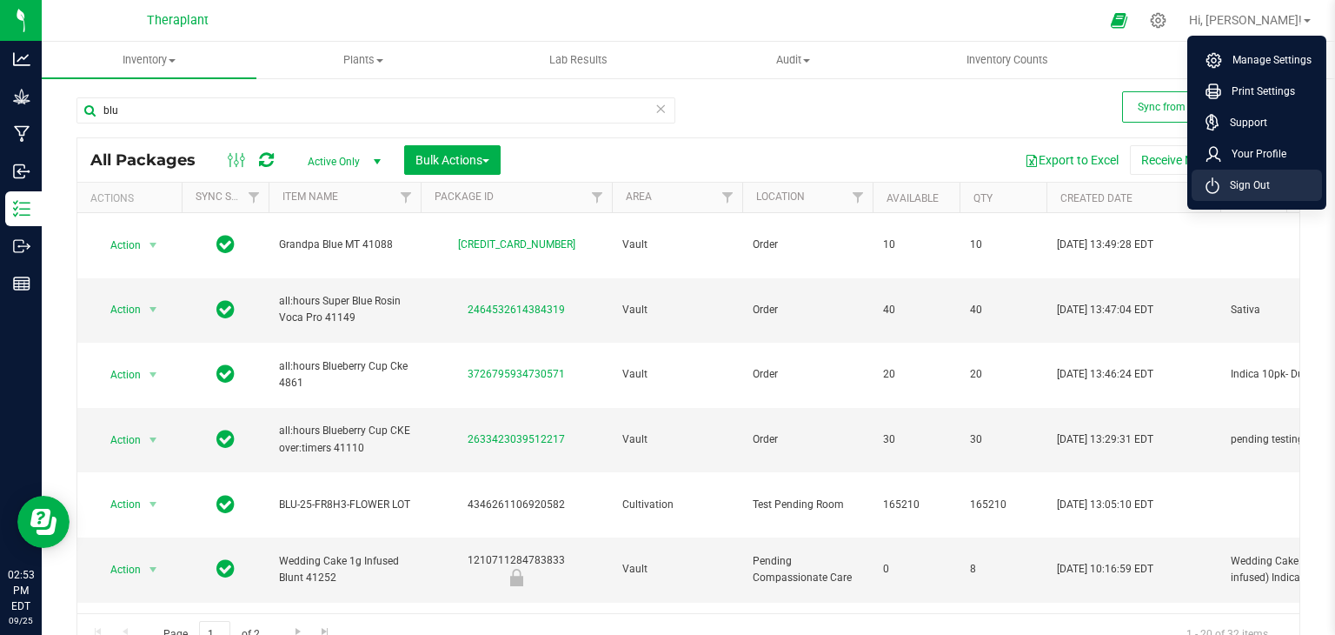
click at [1238, 189] on span "Sign Out" at bounding box center [1245, 184] width 50 height 17
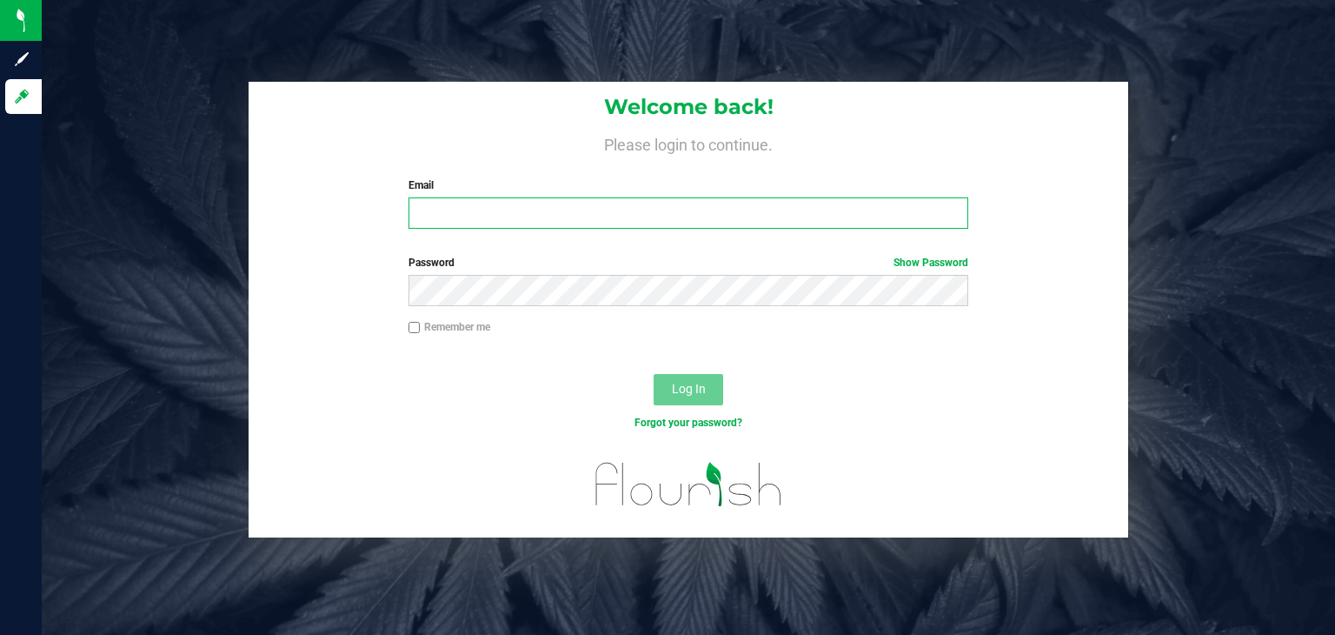
type input "[PERSON_NAME][EMAIL_ADDRESS][DOMAIN_NAME]"
